Goal: Information Seeking & Learning: Learn about a topic

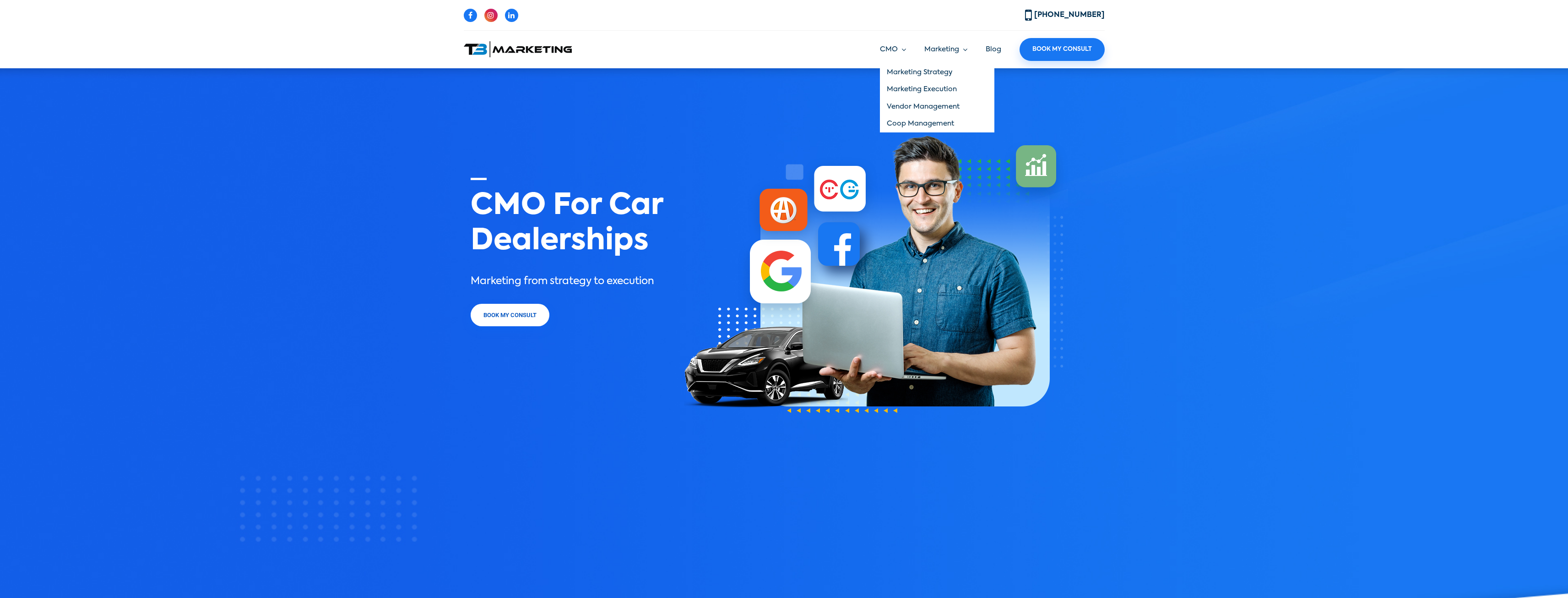
click at [893, 50] on link "CMO" at bounding box center [893, 49] width 26 height 10
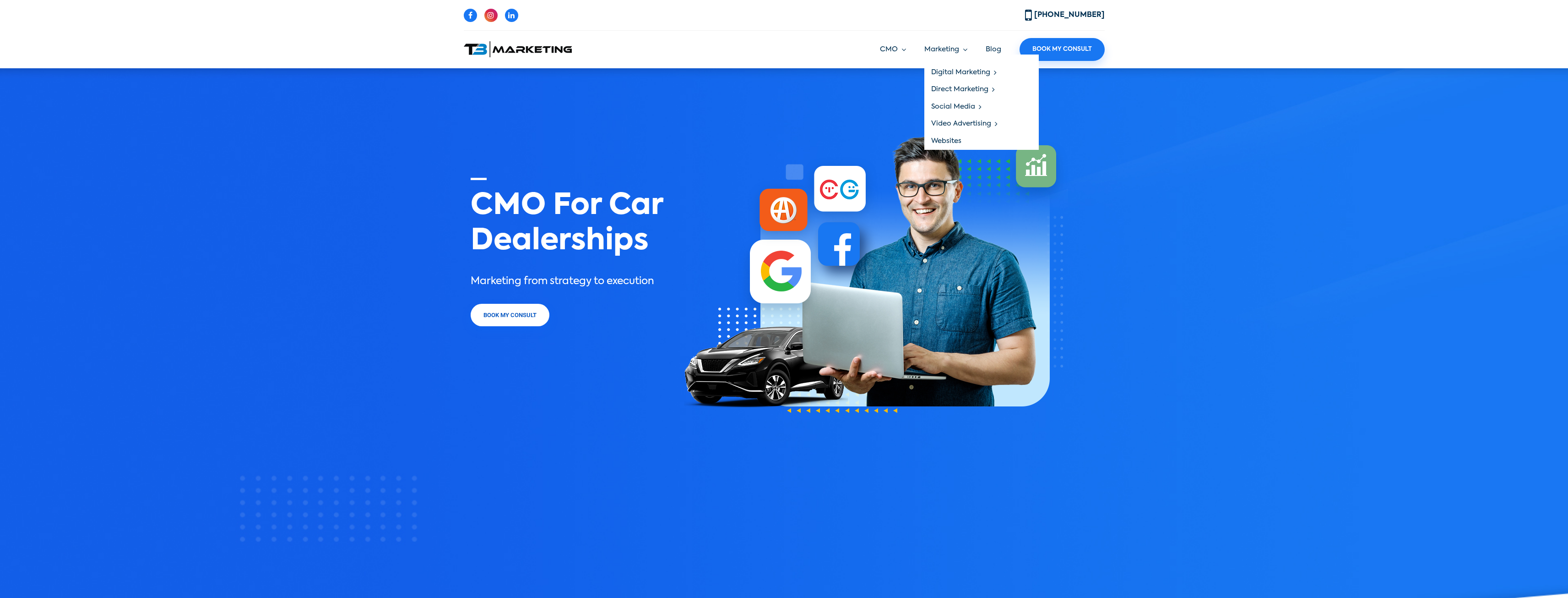
click at [958, 142] on link "Websites" at bounding box center [982, 141] width 114 height 18
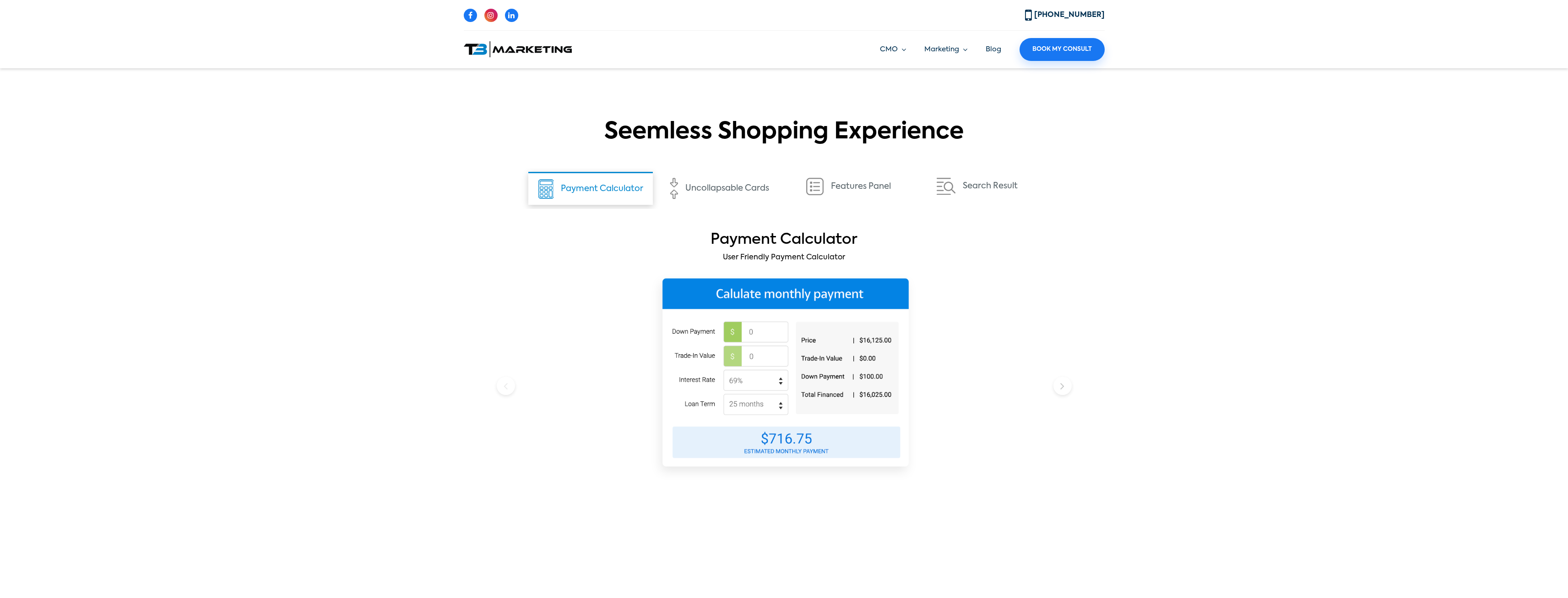
scroll to position [1099, 0]
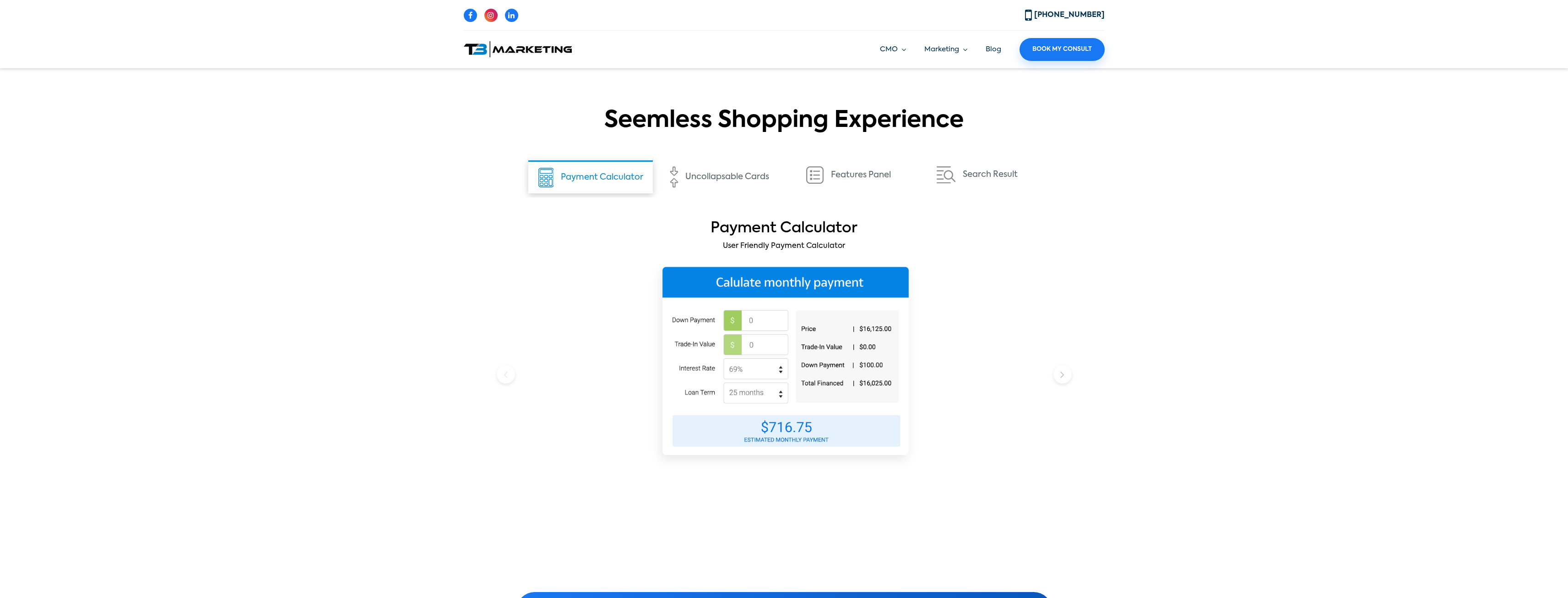
drag, startPoint x: 761, startPoint y: 317, endPoint x: 760, endPoint y: 323, distance: 6.1
click at [760, 318] on img at bounding box center [783, 365] width 265 height 206
click at [760, 324] on img at bounding box center [783, 365] width 265 height 206
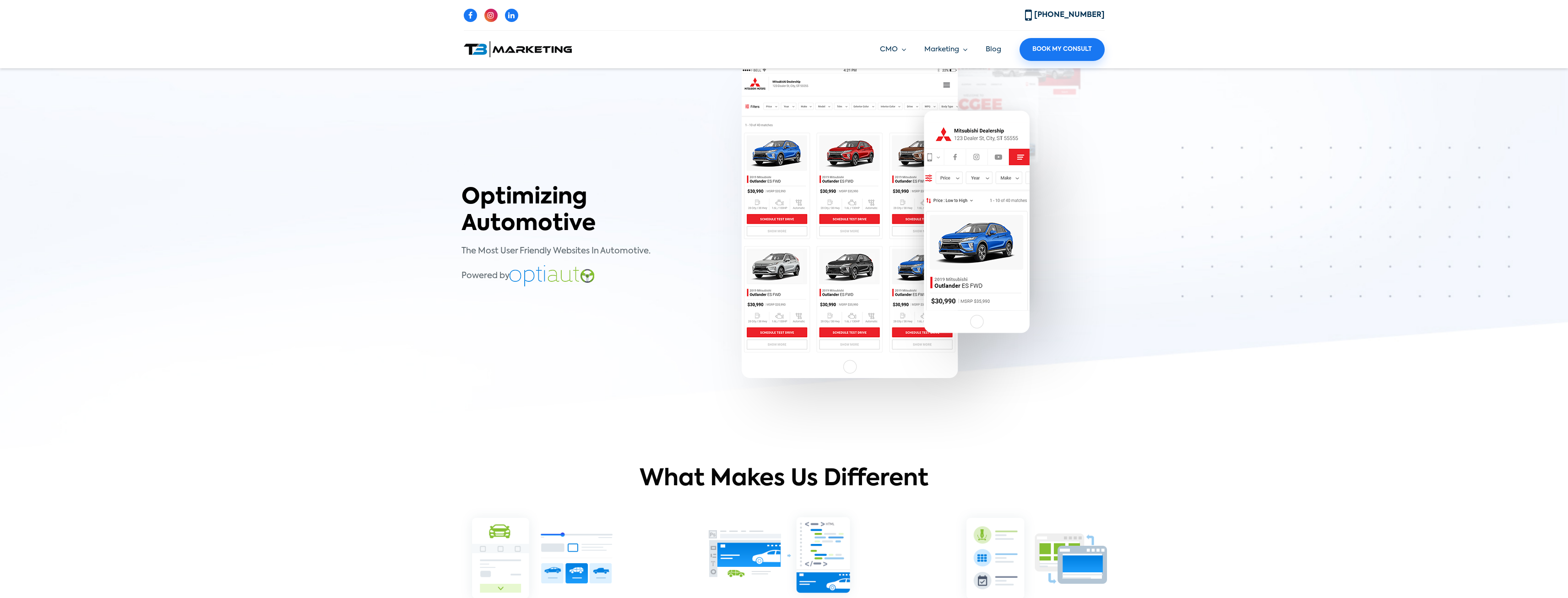
scroll to position [0, 0]
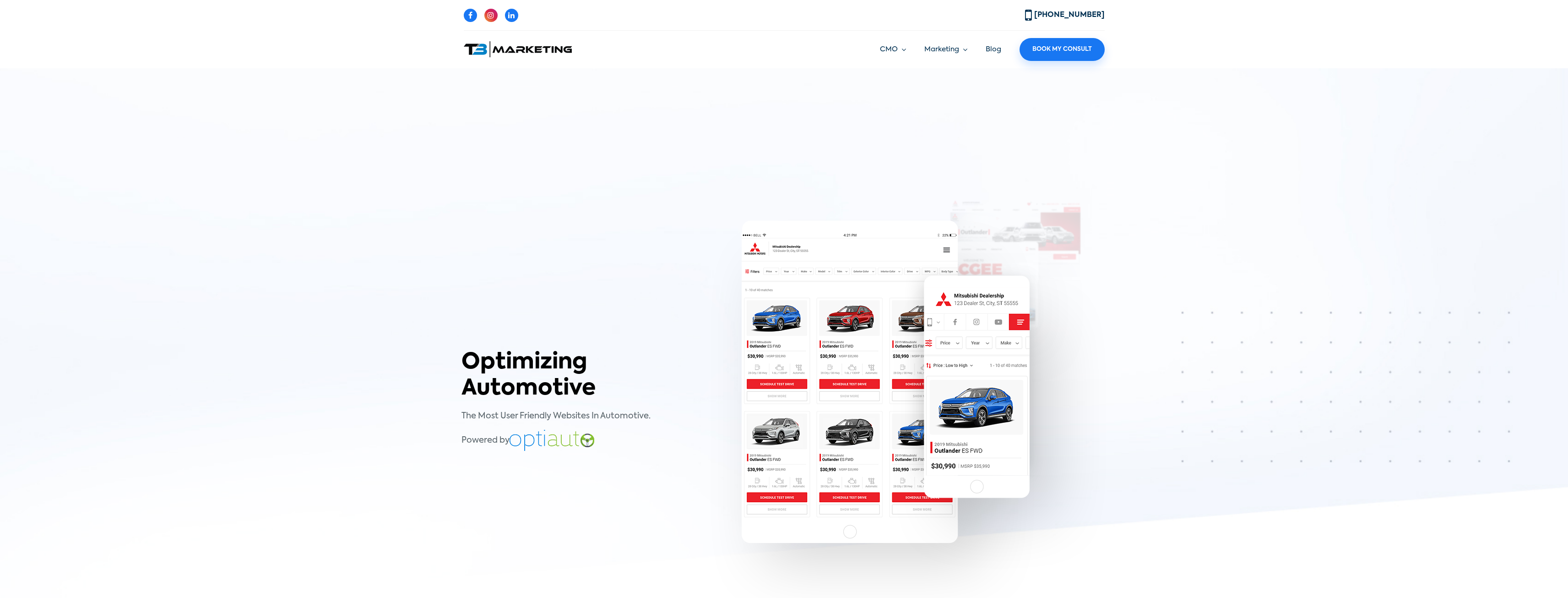
click at [985, 49] on link "Blog" at bounding box center [993, 49] width 16 height 7
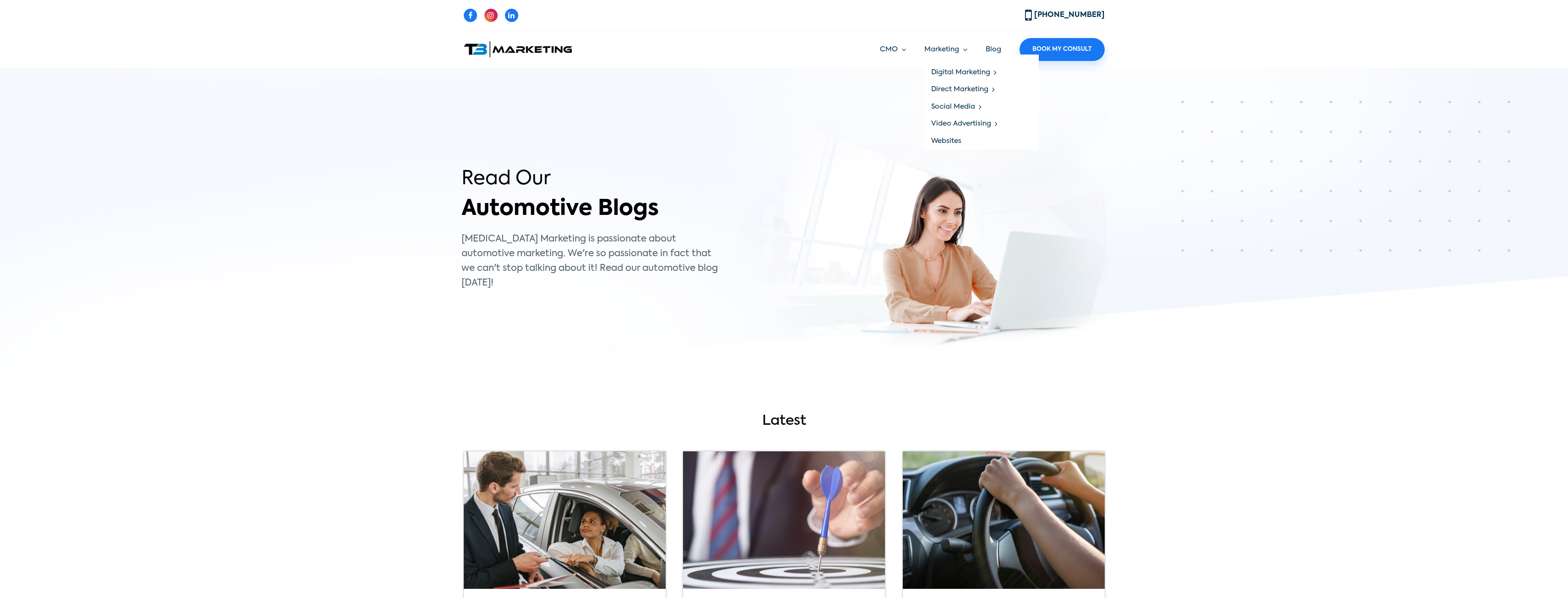
click at [925, 54] on ul "CMO Marketing Strategy Marketing Execution Vendor Management Coop Management Ma…" at bounding box center [982, 49] width 243 height 23
click at [906, 52] on link "CMO" at bounding box center [893, 49] width 26 height 10
click at [923, 71] on link "Marketing Strategy" at bounding box center [937, 72] width 114 height 18
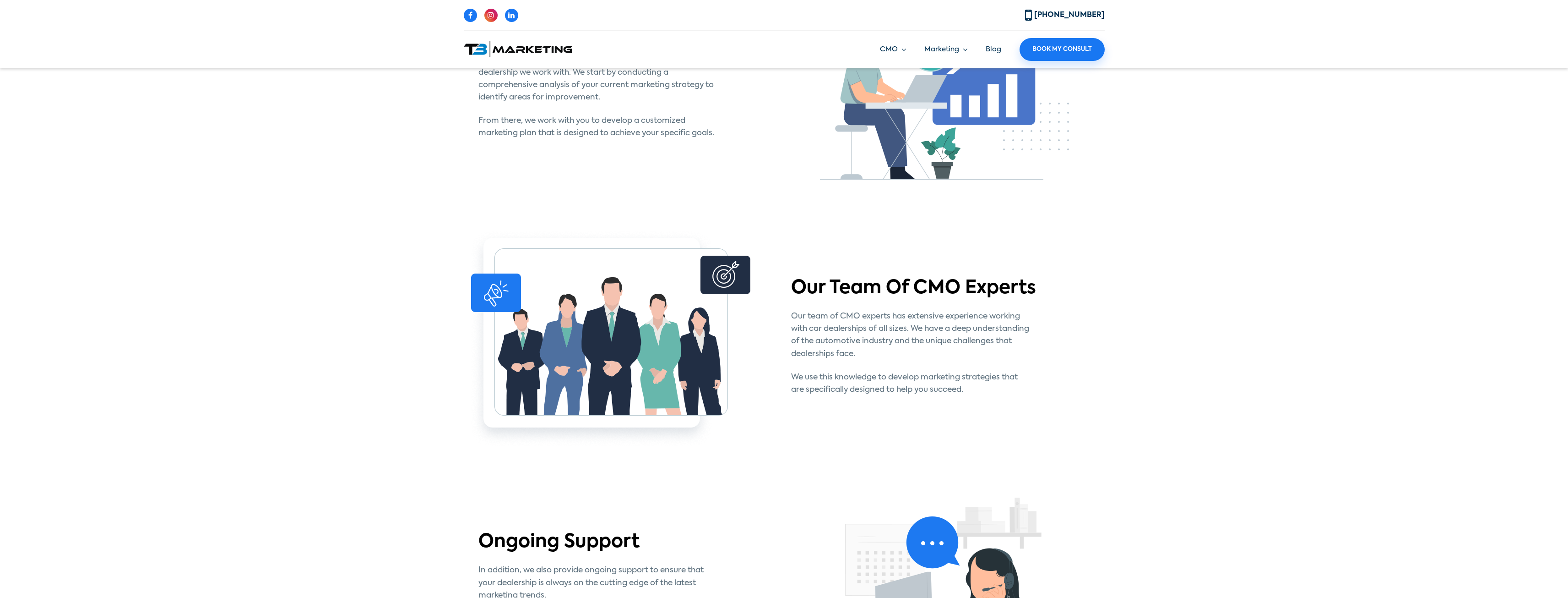
scroll to position [1145, 0]
